Goal: Use online tool/utility: Utilize a website feature to perform a specific function

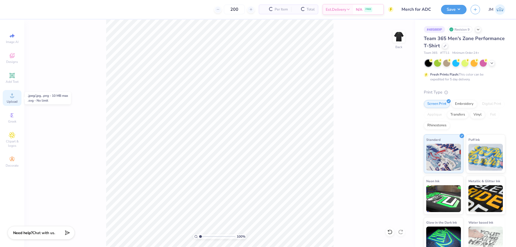
click at [14, 99] on span "Upload" at bounding box center [12, 101] width 11 height 4
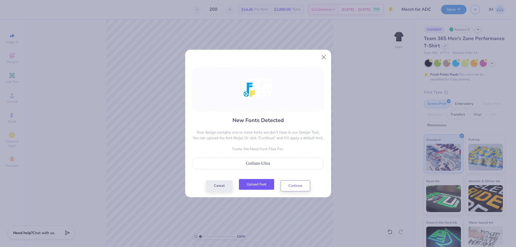
click at [265, 187] on button "Upload Font" at bounding box center [256, 184] width 35 height 11
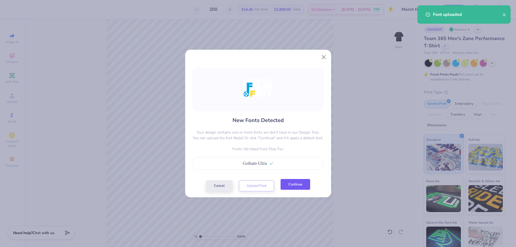
click at [305, 184] on button "Continue" at bounding box center [296, 184] width 30 height 11
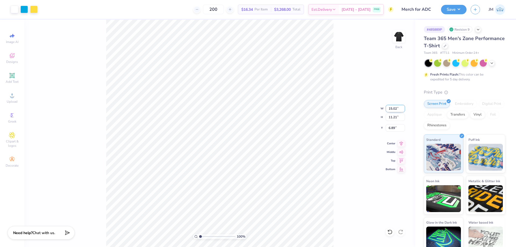
click at [395, 109] on input "15.02" at bounding box center [395, 109] width 19 height 8
type input "12.00"
type input "8.96"
type input "8.02"
click at [390, 130] on input "8.02" at bounding box center [395, 128] width 19 height 8
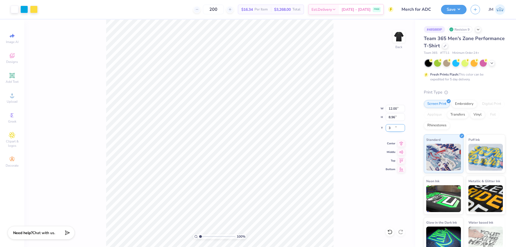
type input "3.00"
click at [402, 142] on icon at bounding box center [402, 143] width 8 height 6
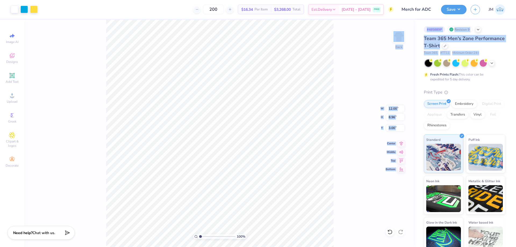
drag, startPoint x: 381, startPoint y: 38, endPoint x: 427, endPoint y: 72, distance: 57.2
click at [427, 72] on div "Art colors 200 $16.34 Per Item $3,268.00 Total Est. Delivery [DATE] - [DATE] FR…" at bounding box center [258, 123] width 516 height 247
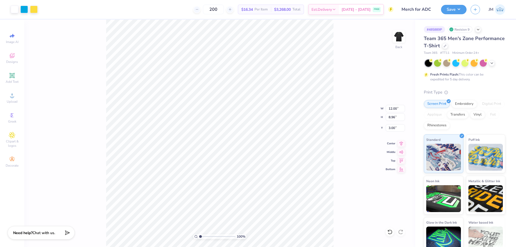
click at [376, 61] on div "100 % Back W 12.00 12.00 " H 8.96 8.96 " Y 3.00 3.00 " Center Middle Top Bottom" at bounding box center [219, 133] width 391 height 227
click at [401, 35] on img at bounding box center [399, 37] width 22 height 22
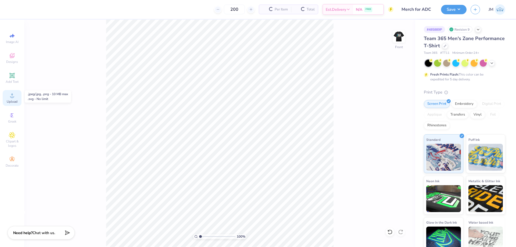
click at [15, 98] on icon at bounding box center [12, 95] width 6 height 6
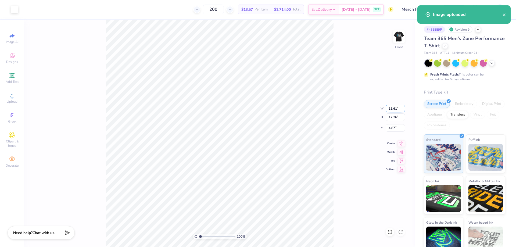
click at [395, 109] on input "11.61" at bounding box center [395, 109] width 19 height 8
type input "5.00"
type input "7.43"
type input "9.78"
click at [394, 129] on input "9.78" at bounding box center [395, 128] width 19 height 8
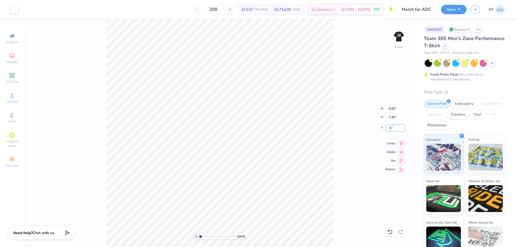
type input "0.50"
click at [399, 142] on icon at bounding box center [402, 143] width 8 height 6
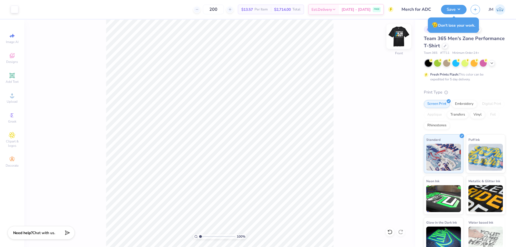
click at [396, 40] on img at bounding box center [399, 37] width 22 height 22
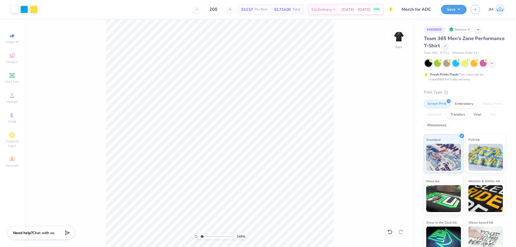
type input "1.49212326873899"
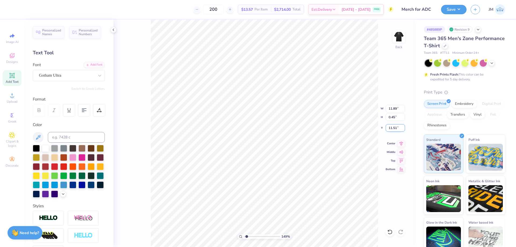
drag, startPoint x: 394, startPoint y: 129, endPoint x: 398, endPoint y: 130, distance: 3.4
click at [398, 130] on input "11.51" at bounding box center [395, 128] width 19 height 8
type input "11.43"
click at [354, 114] on div "149 % Back W 12.00 12.00 " H 8.88 8.88 " Y 3.00 3.00 " Center Middle Top Bottom" at bounding box center [264, 133] width 302 height 227
type input "1"
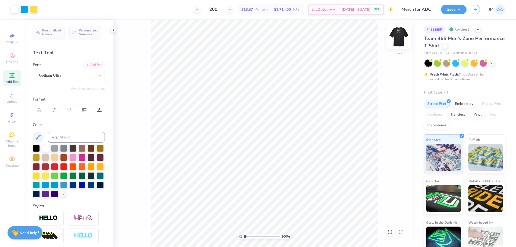
click at [399, 38] on img at bounding box center [399, 37] width 22 height 22
click at [463, 10] on button "Save" at bounding box center [454, 8] width 26 height 9
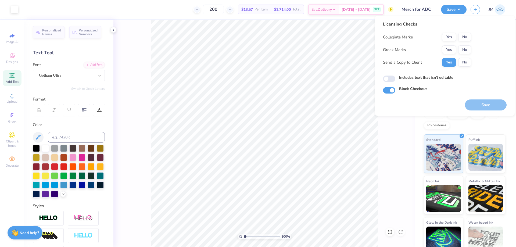
click at [467, 45] on div "Collegiate Marks Yes No Greek Marks Yes No Send a Copy to Client Yes No" at bounding box center [427, 50] width 88 height 34
click at [466, 49] on button "No" at bounding box center [464, 49] width 13 height 9
click at [469, 38] on button "No" at bounding box center [464, 37] width 13 height 9
click at [478, 104] on button "Save" at bounding box center [486, 104] width 42 height 11
